Goal: Task Accomplishment & Management: Use online tool/utility

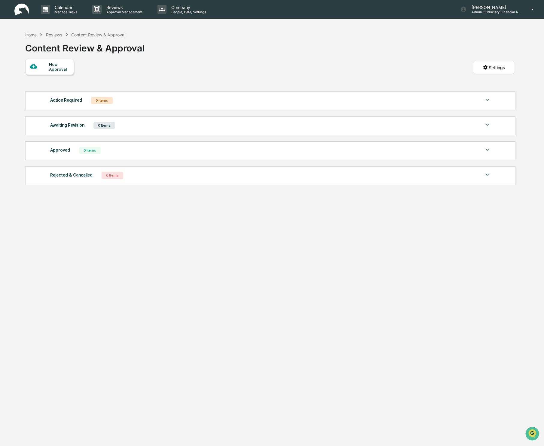
click at [35, 35] on div "Home" at bounding box center [30, 34] width 11 height 5
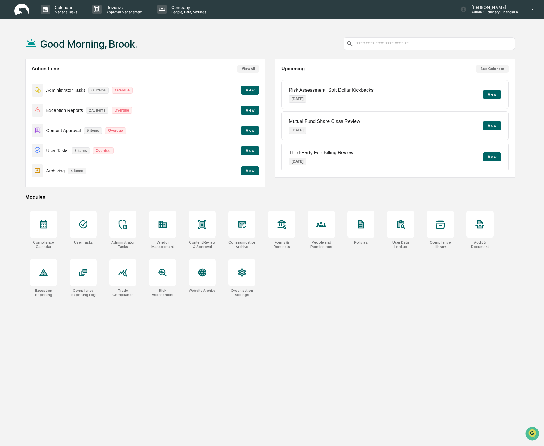
click at [250, 129] on button "View" at bounding box center [250, 130] width 18 height 9
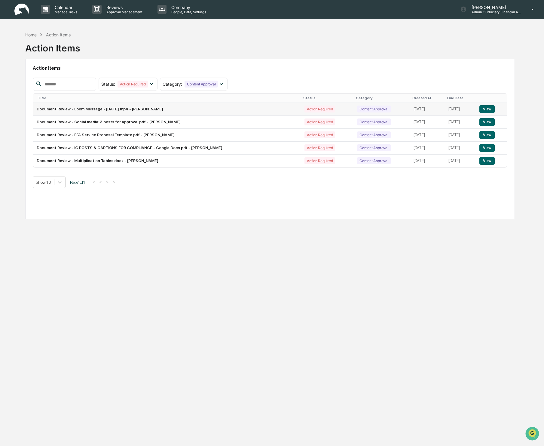
click at [152, 106] on td "Document Review - Loom Message - [DATE].mp4 - [PERSON_NAME]" at bounding box center [167, 109] width 268 height 13
click at [491, 109] on button "View" at bounding box center [487, 109] width 15 height 8
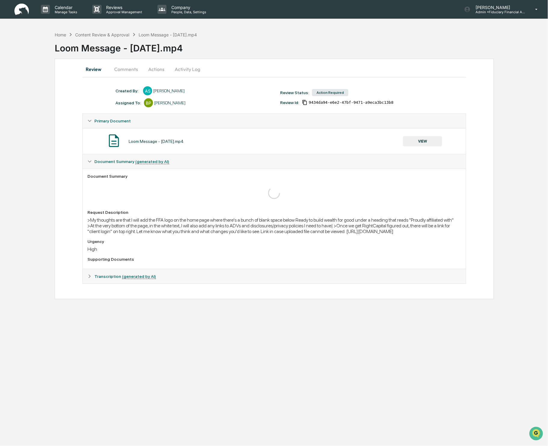
click at [161, 69] on button "Actions" at bounding box center [156, 69] width 27 height 14
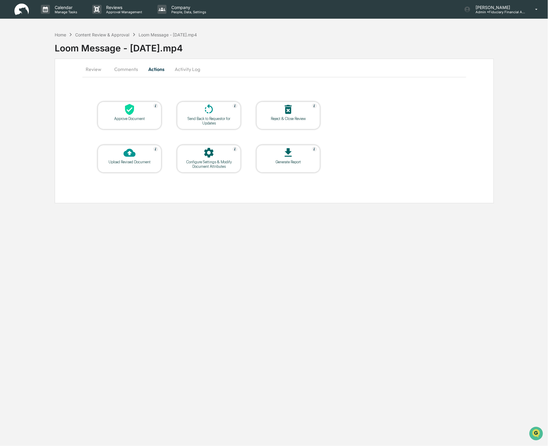
click at [91, 67] on button "Review" at bounding box center [95, 69] width 27 height 14
